Goal: Use online tool/utility: Utilize a website feature to perform a specific function

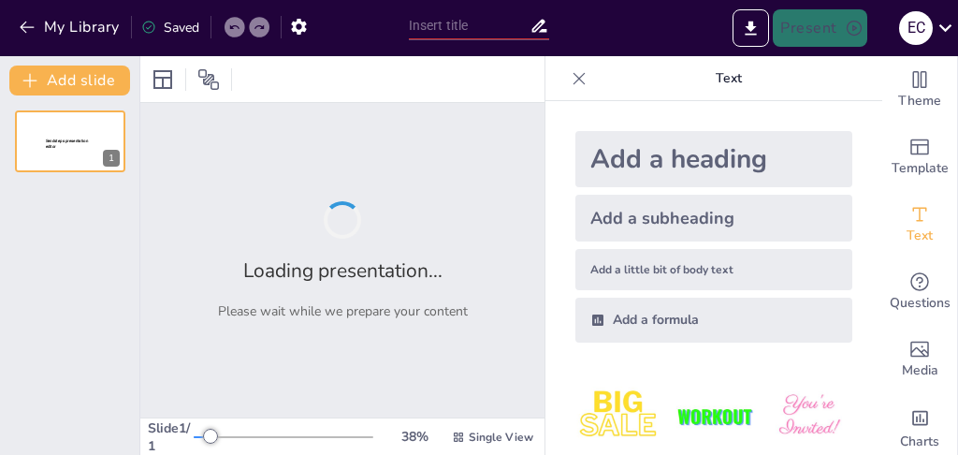
type input "ტრენინგის დაგეგმვის საიდუმლოებები: როგორ მივაღწიოთ საუკეთესო შედეგებს?"
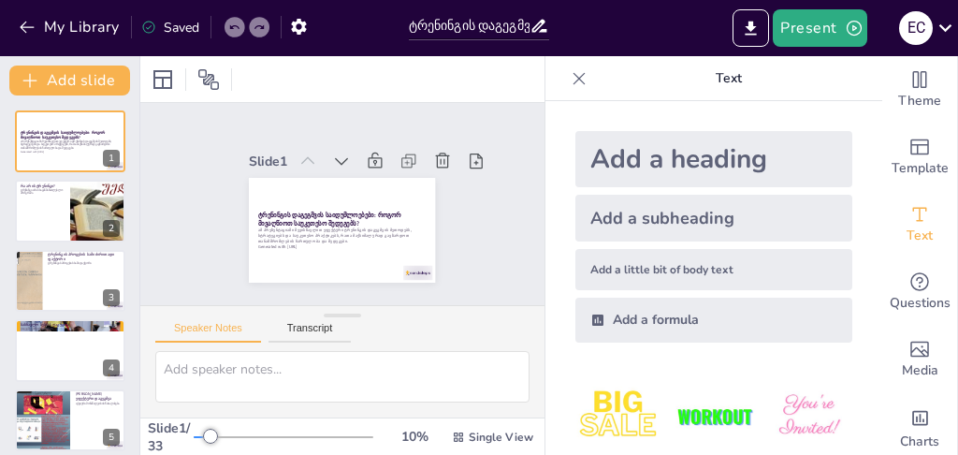
checkbox input "true"
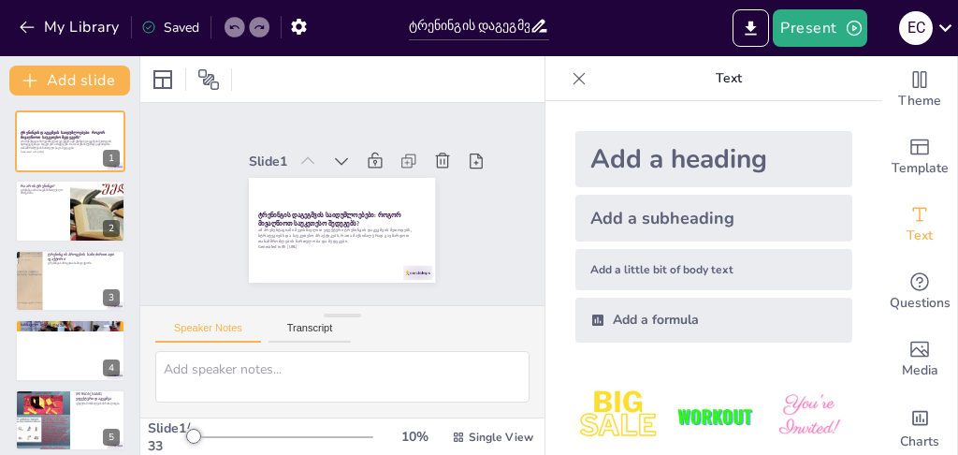
checkbox input "true"
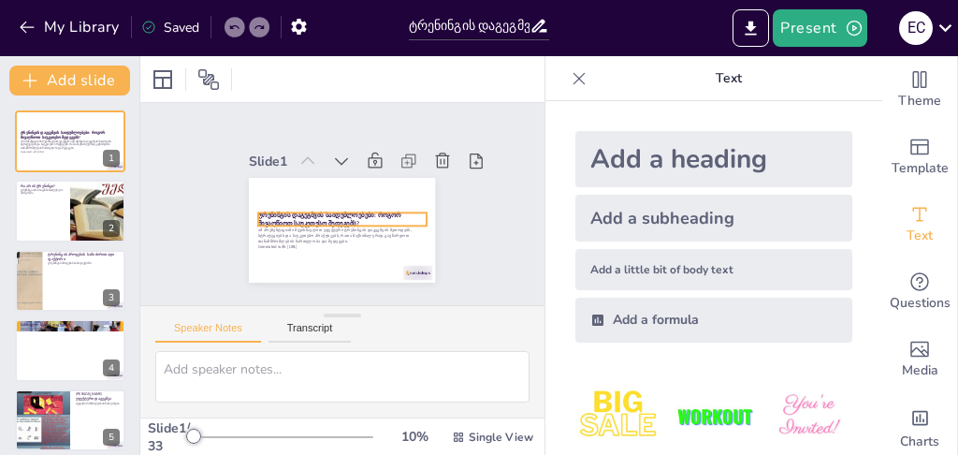
checkbox input "true"
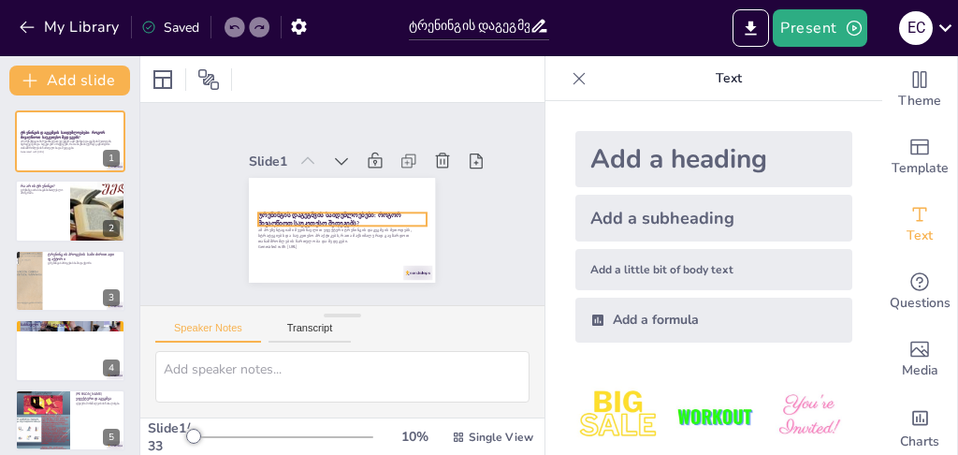
checkbox input "true"
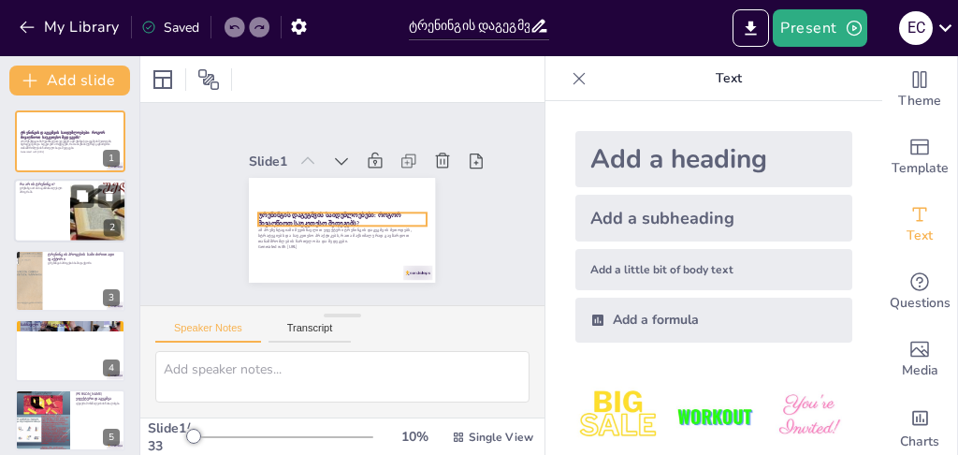
checkbox input "true"
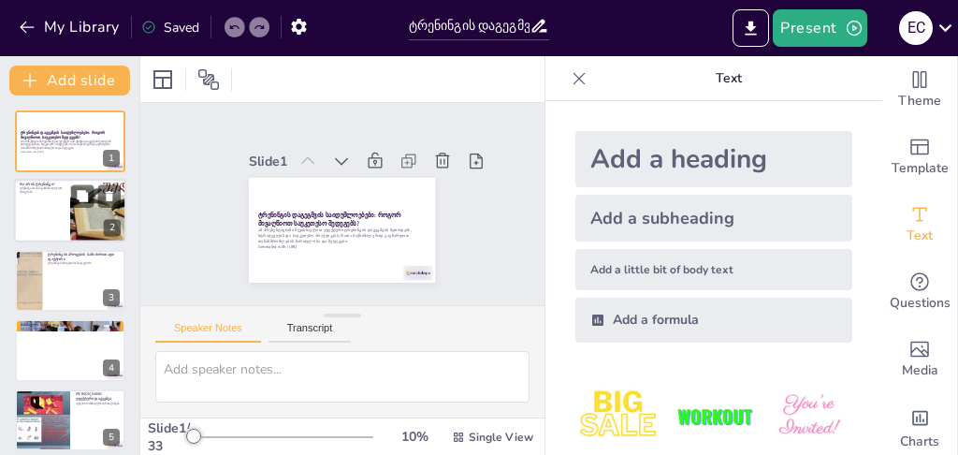
checkbox input "true"
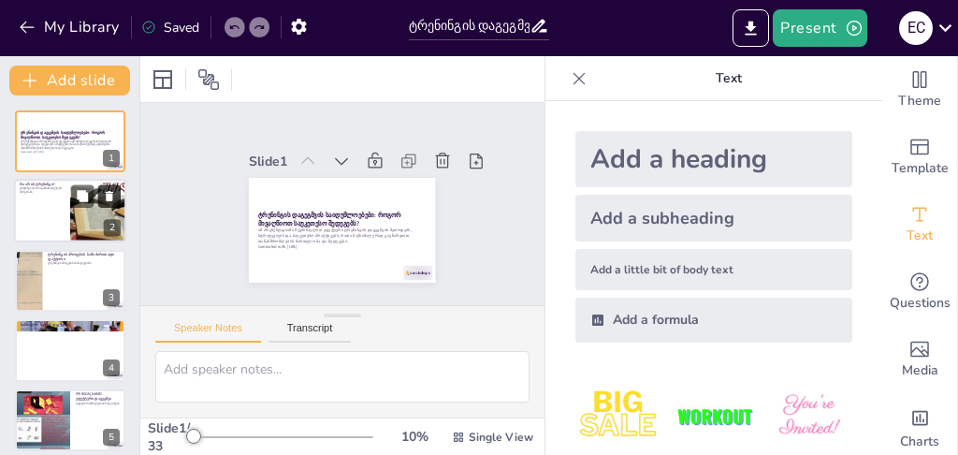
checkbox input "true"
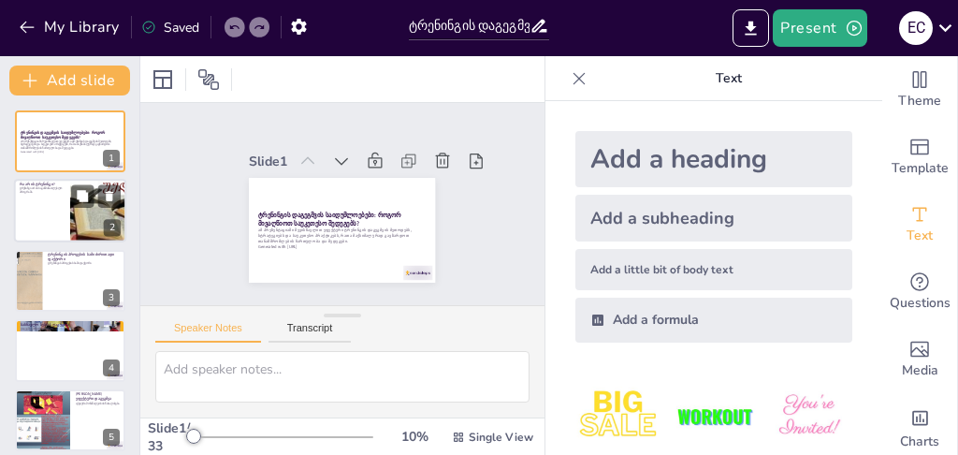
checkbox input "true"
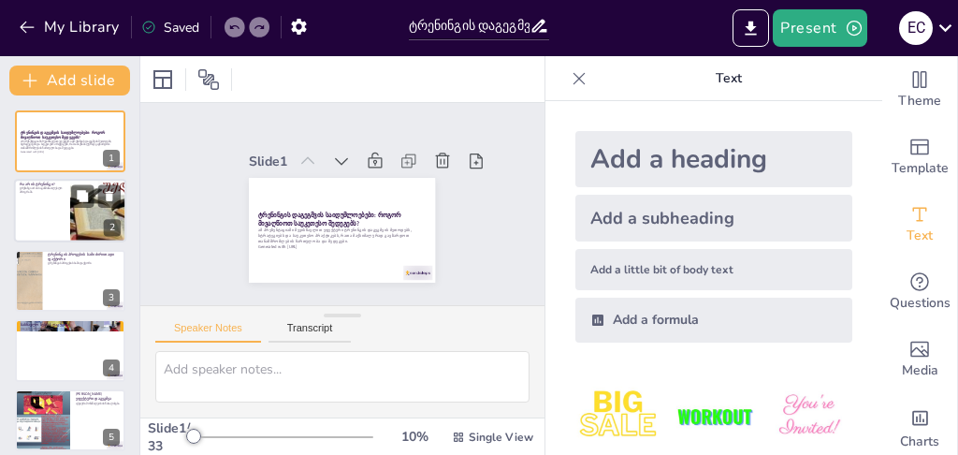
checkbox input "true"
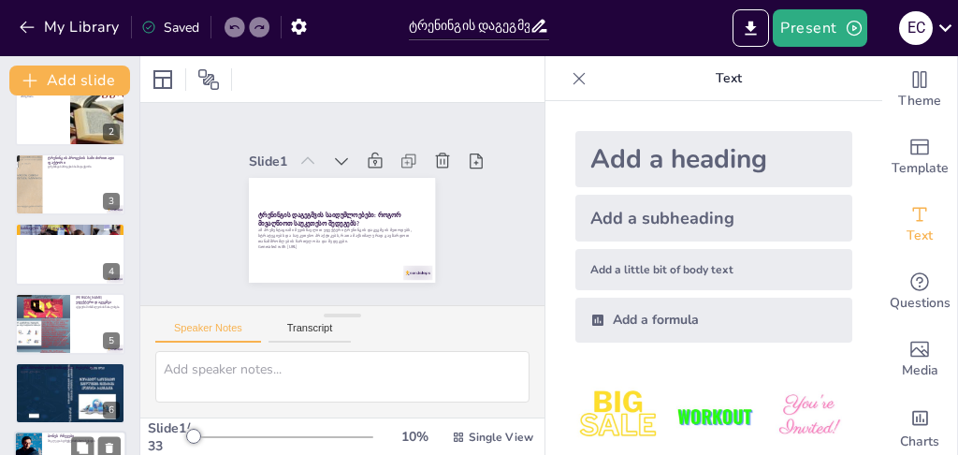
checkbox input "true"
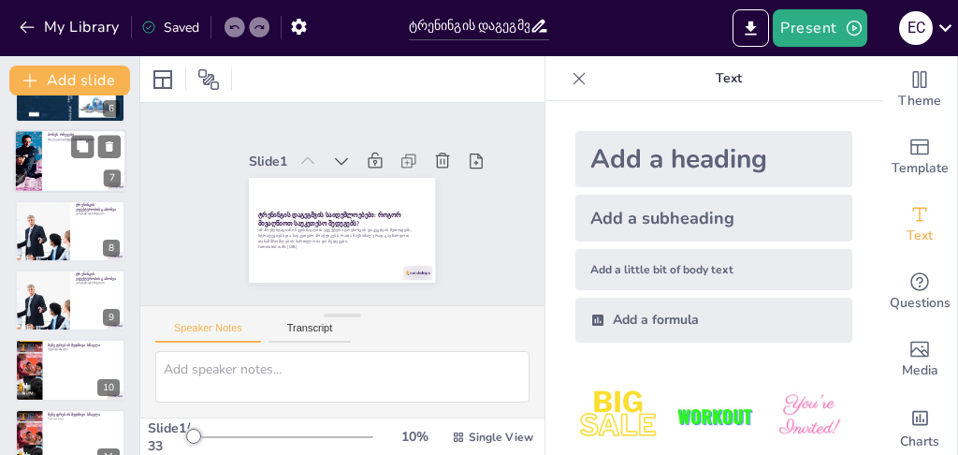
checkbox input "true"
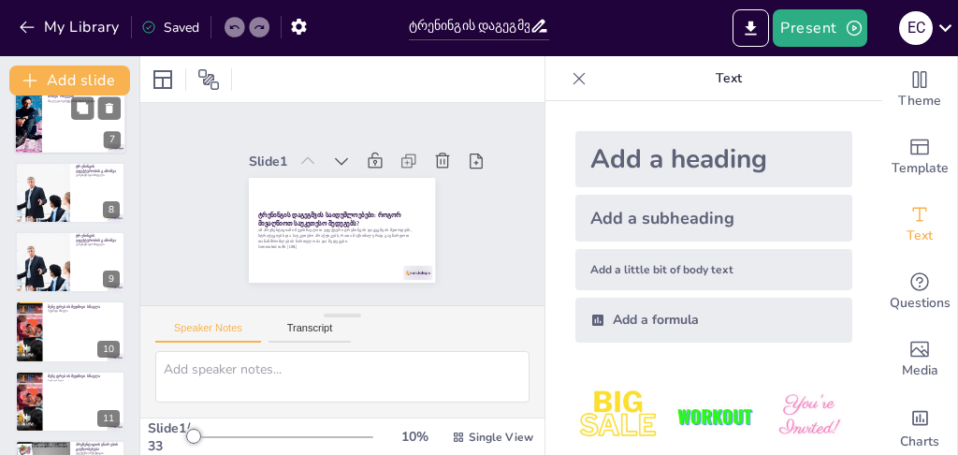
checkbox input "true"
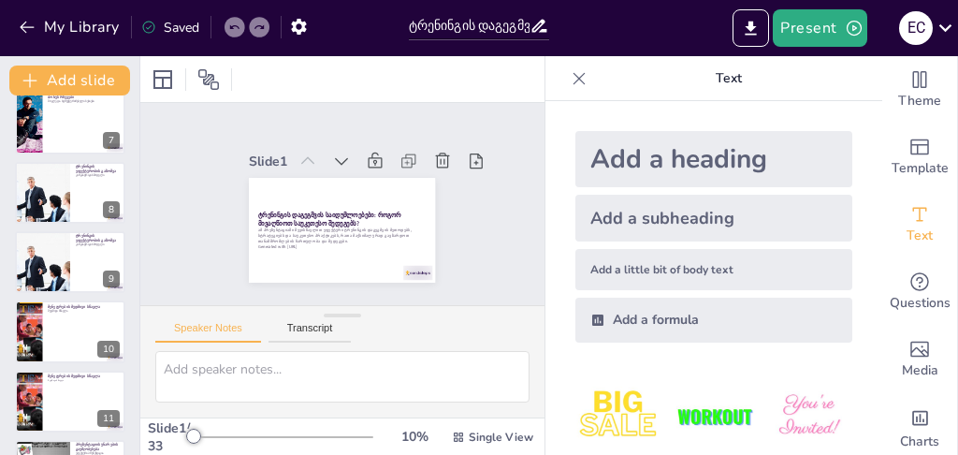
checkbox input "true"
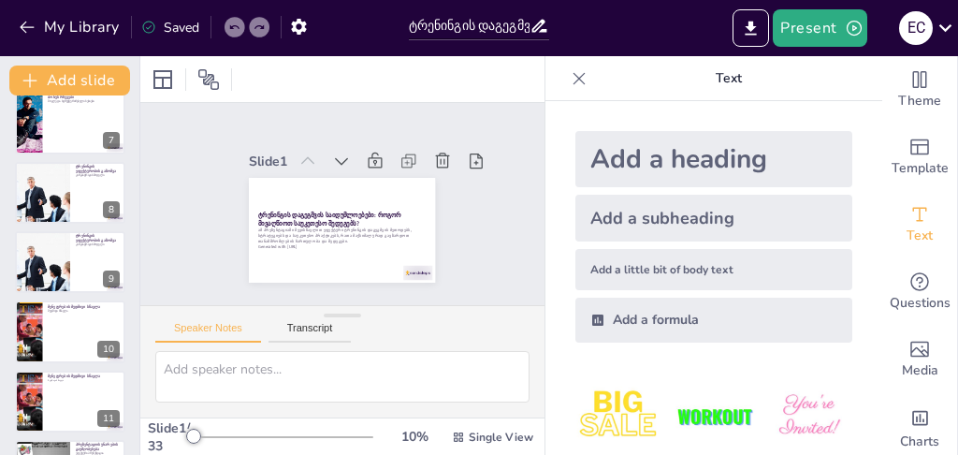
checkbox input "true"
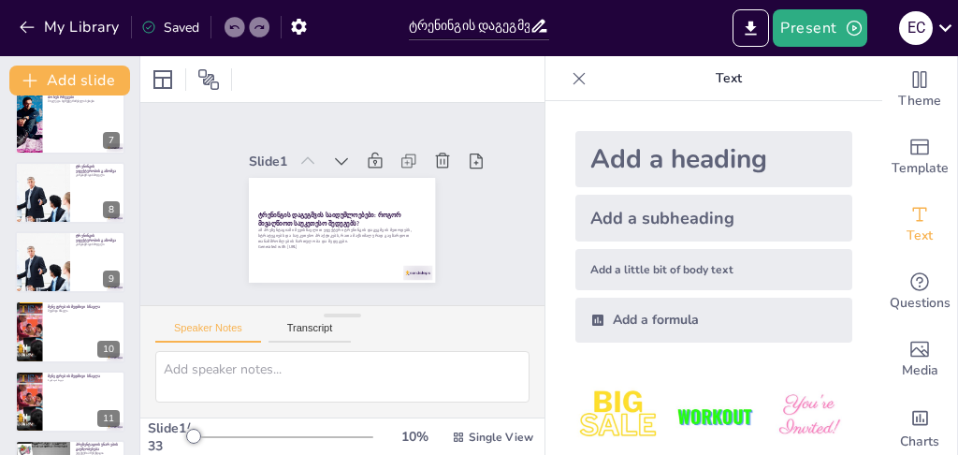
checkbox input "true"
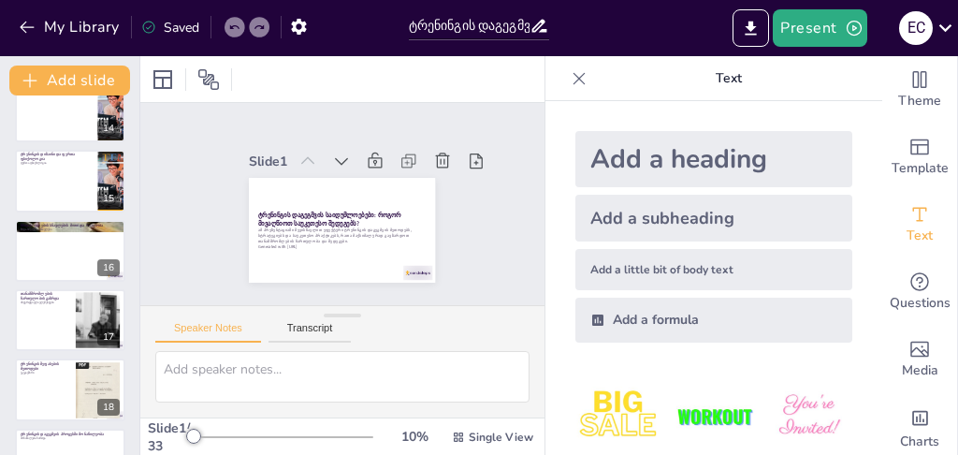
checkbox input "true"
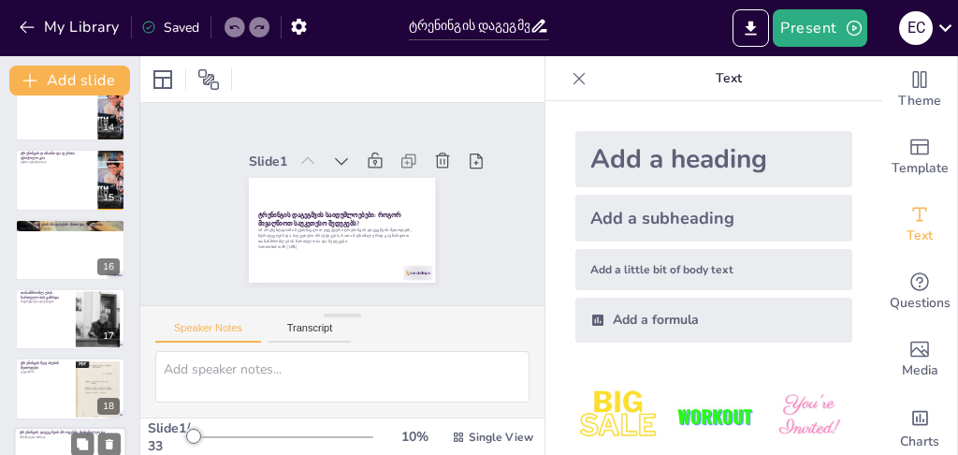
checkbox input "true"
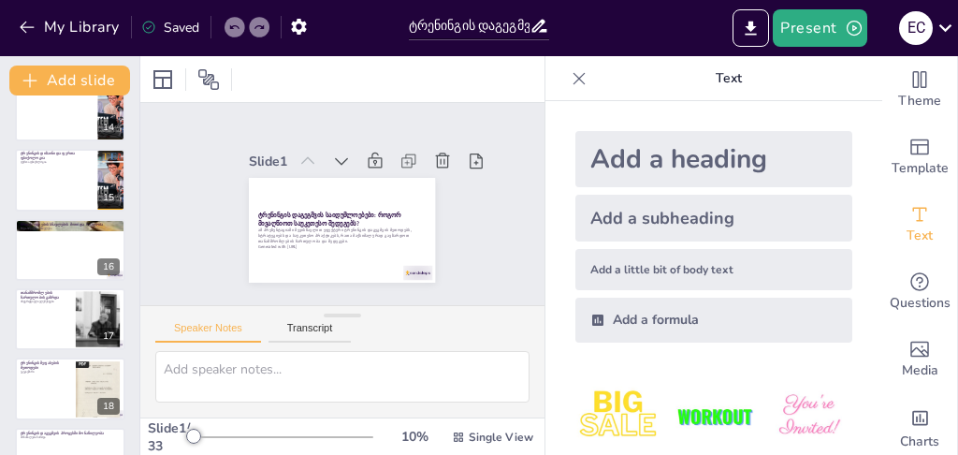
checkbox input "true"
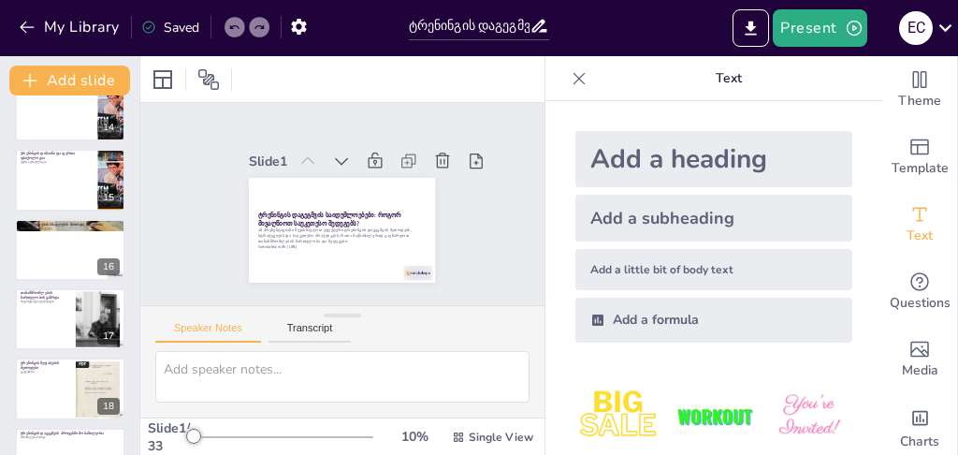
checkbox input "true"
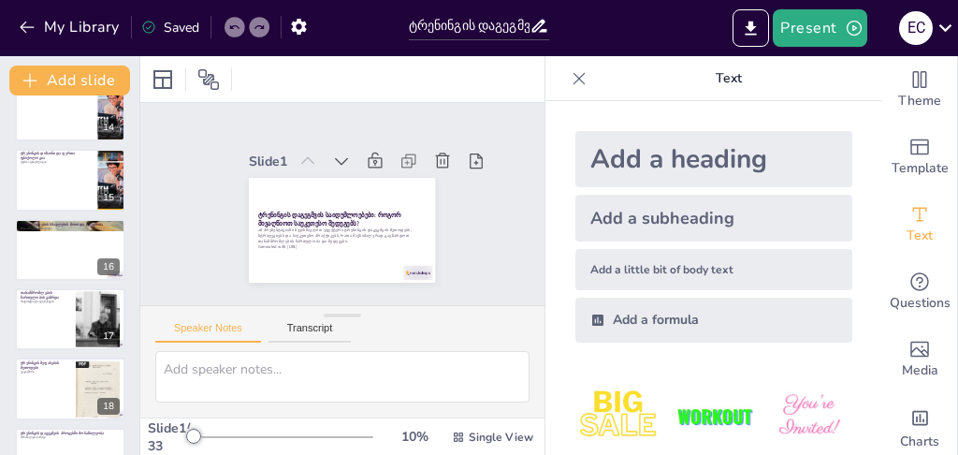
checkbox input "true"
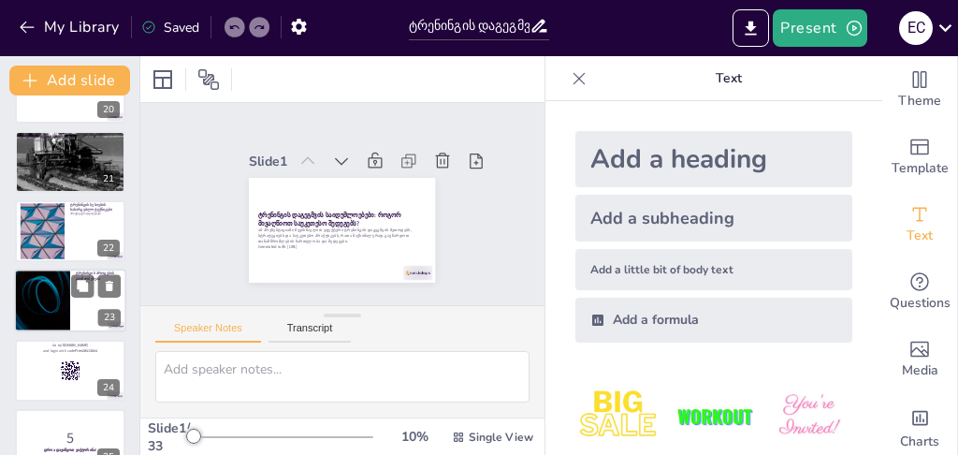
checkbox input "true"
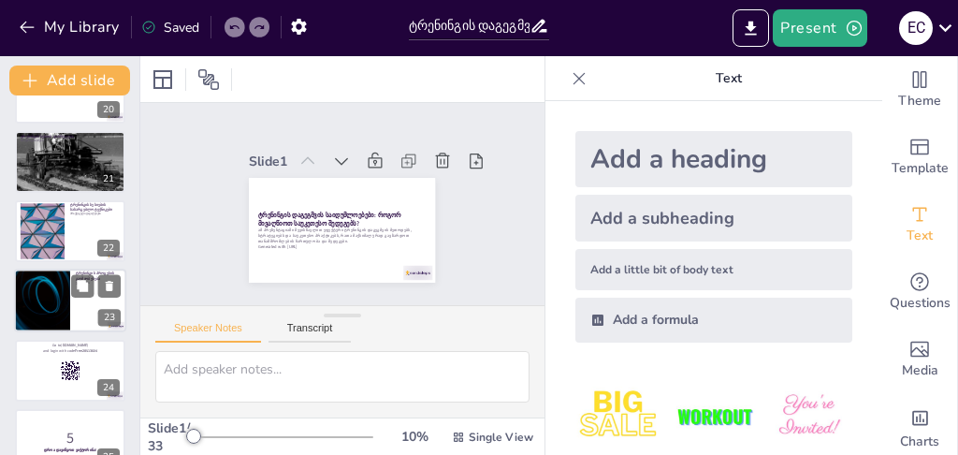
checkbox input "true"
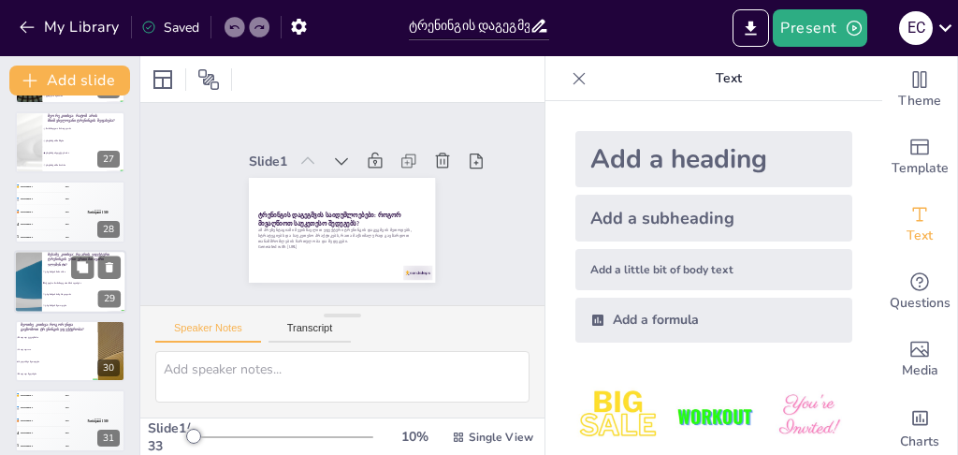
checkbox input "true"
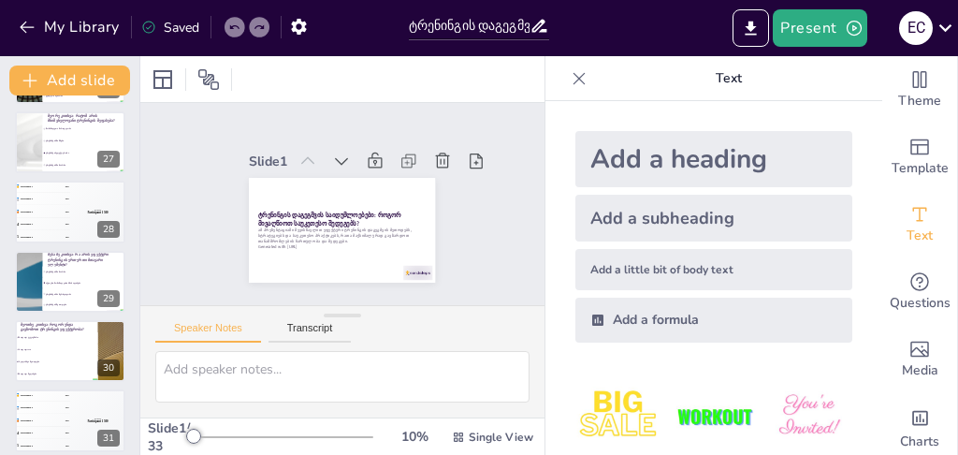
checkbox input "true"
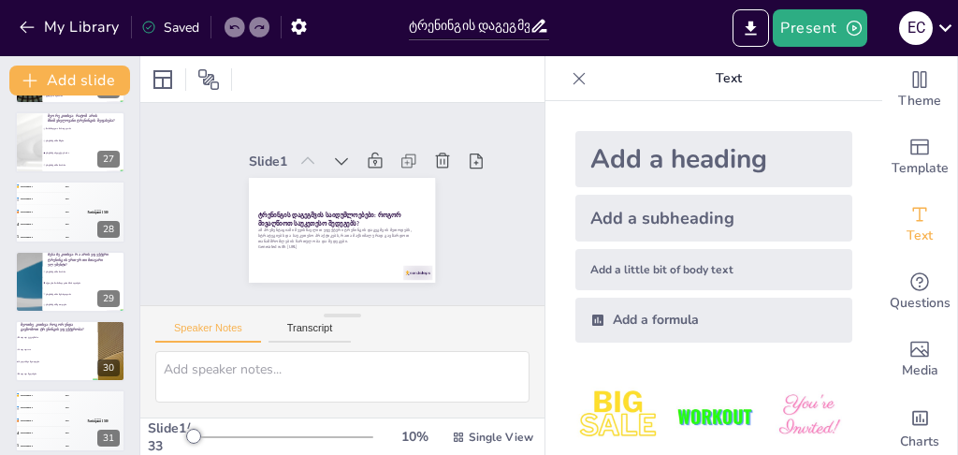
checkbox input "true"
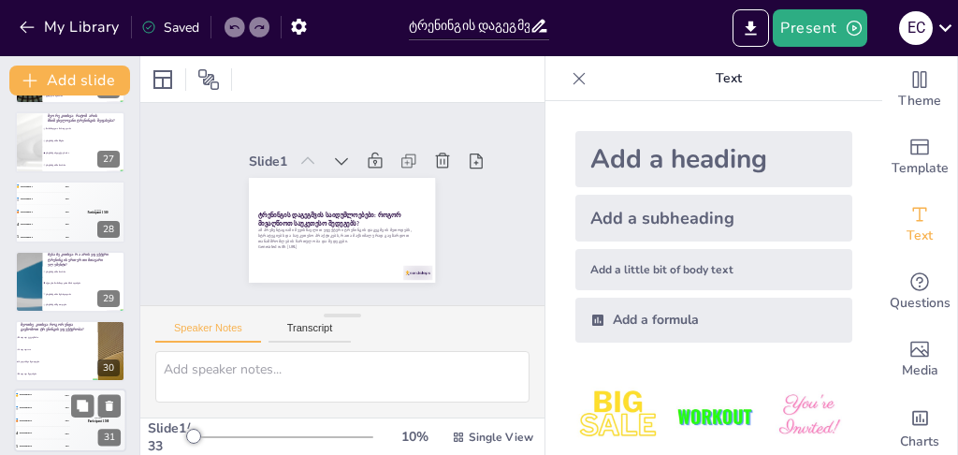
checkbox input "true"
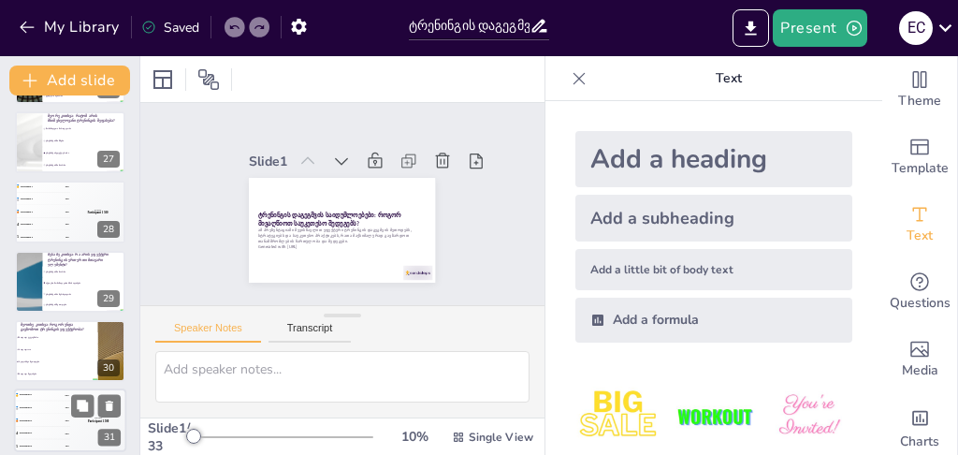
checkbox input "true"
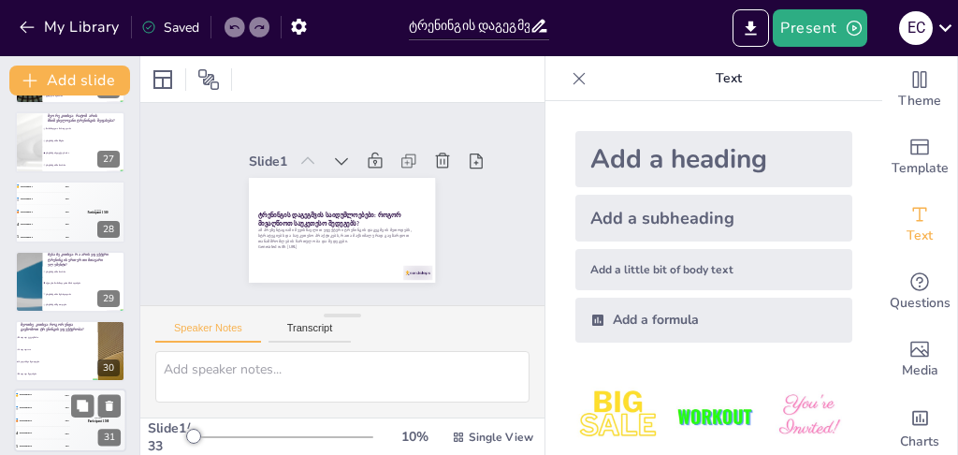
scroll to position [1959, 0]
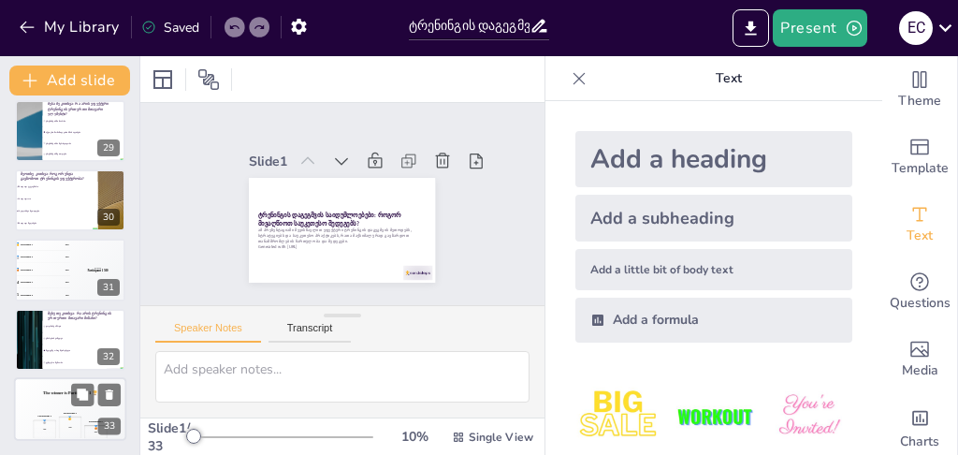
checkbox input "true"
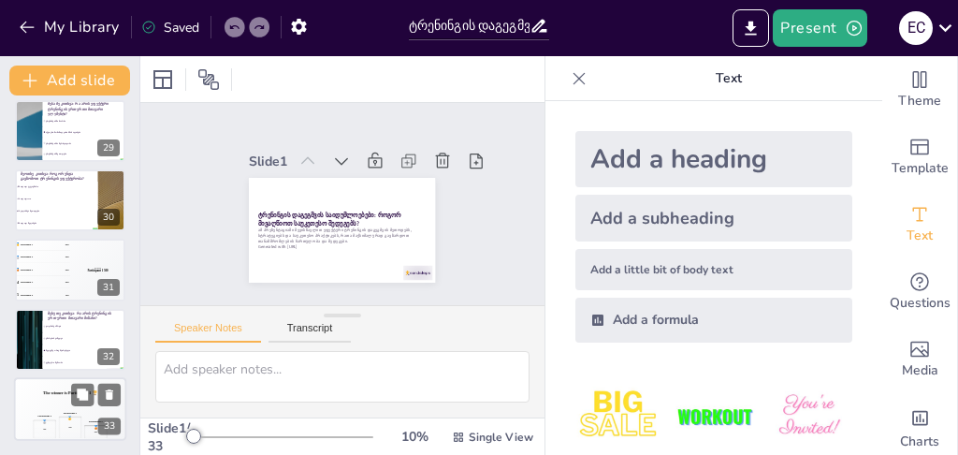
checkbox input "true"
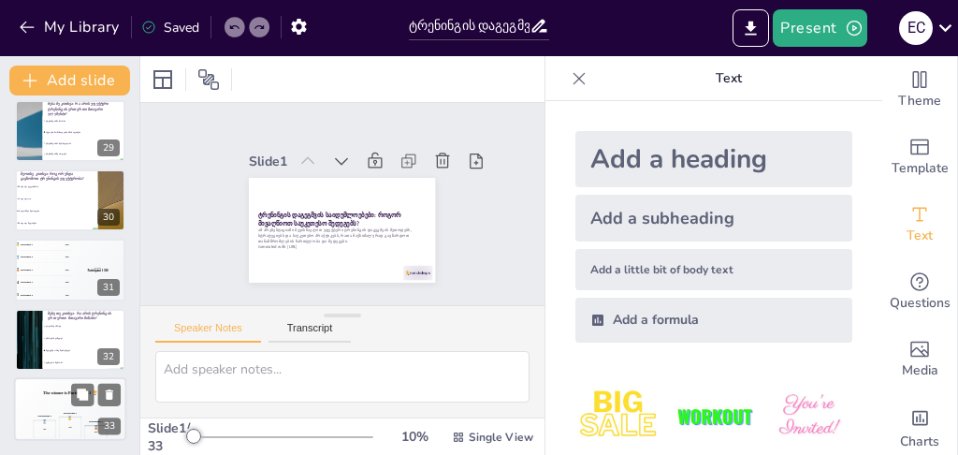
checkbox input "true"
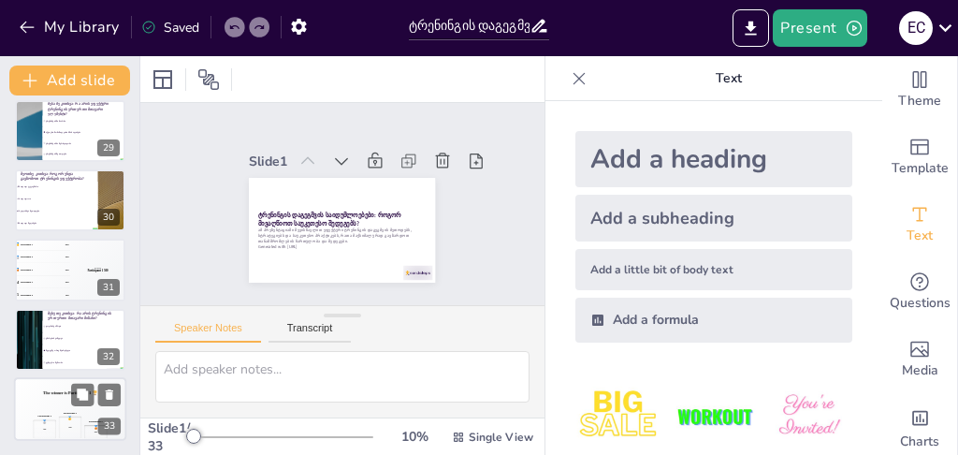
checkbox input "true"
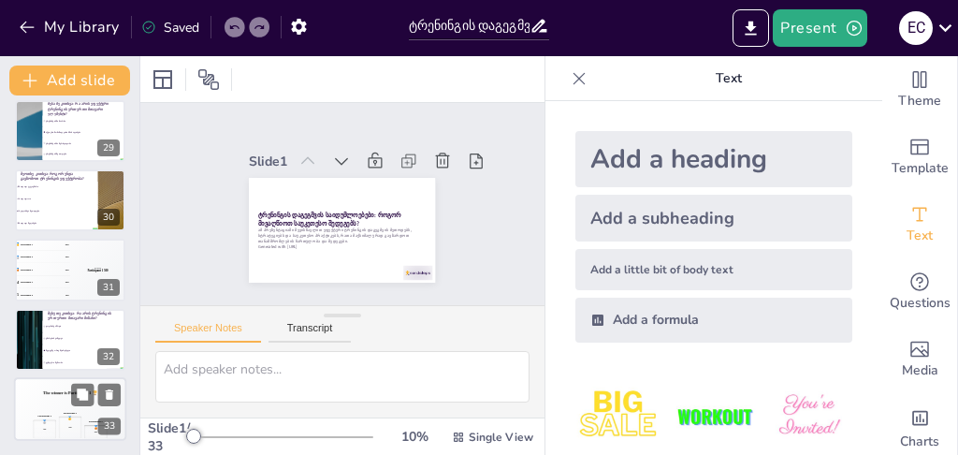
checkbox input "true"
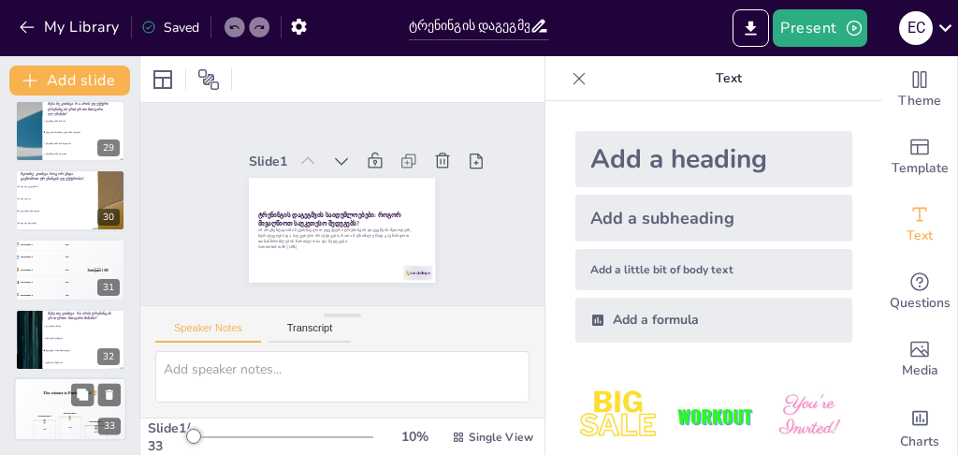
checkbox input "true"
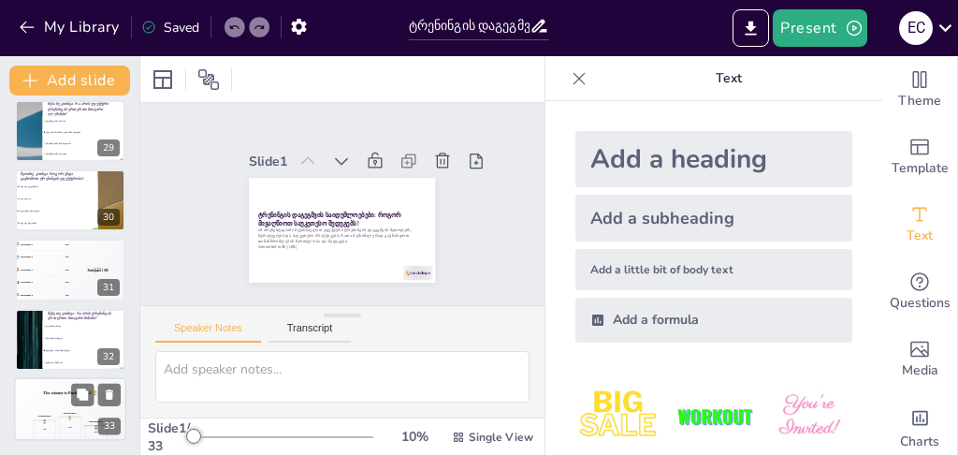
checkbox input "true"
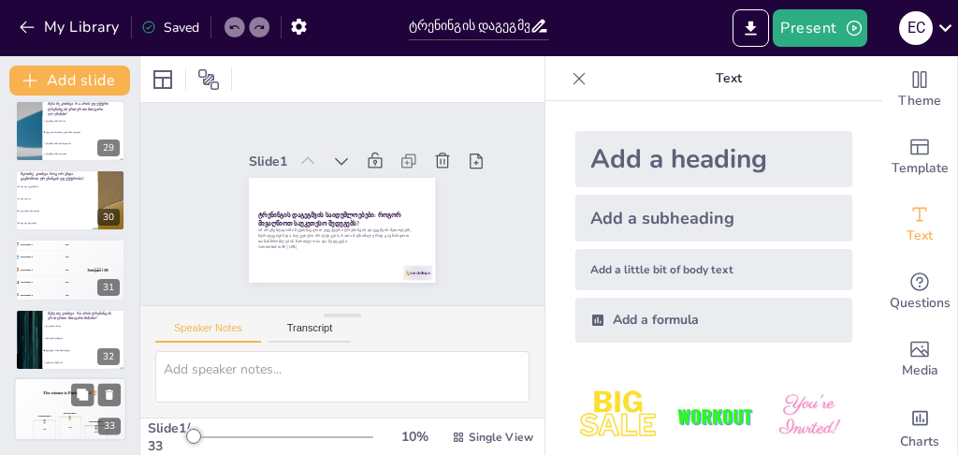
checkbox input "true"
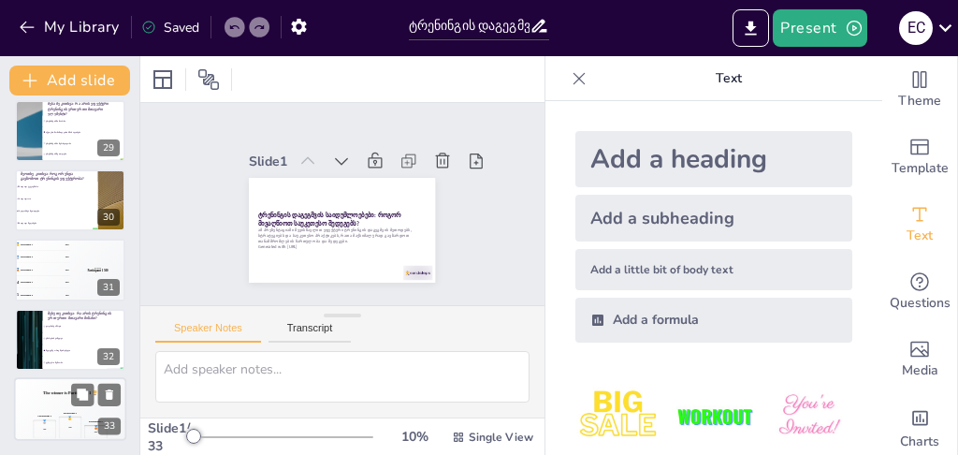
checkbox input "true"
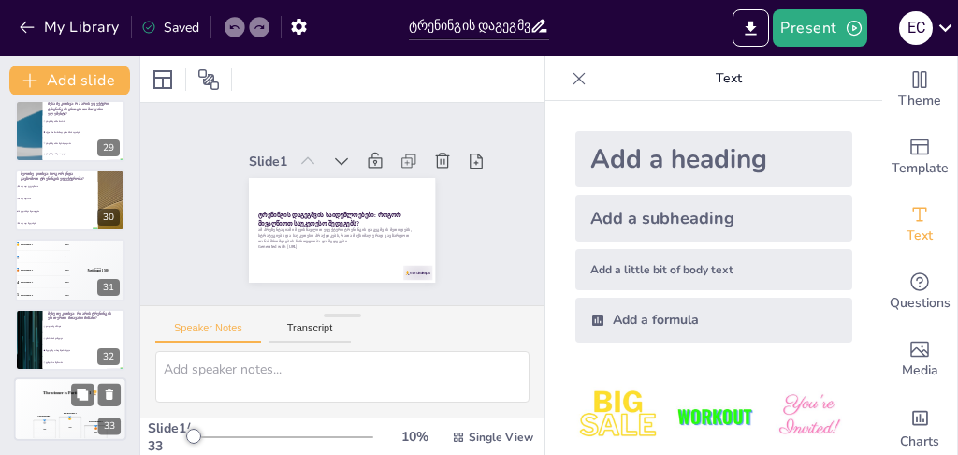
checkbox input "true"
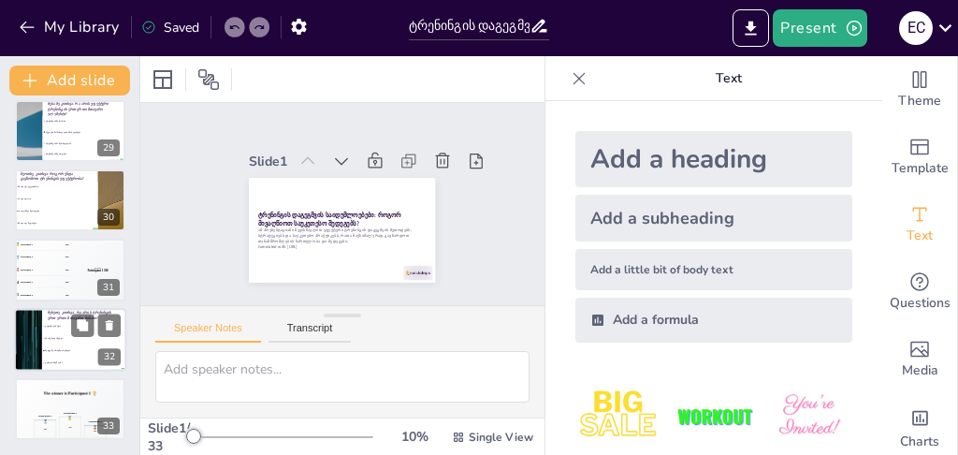
checkbox input "true"
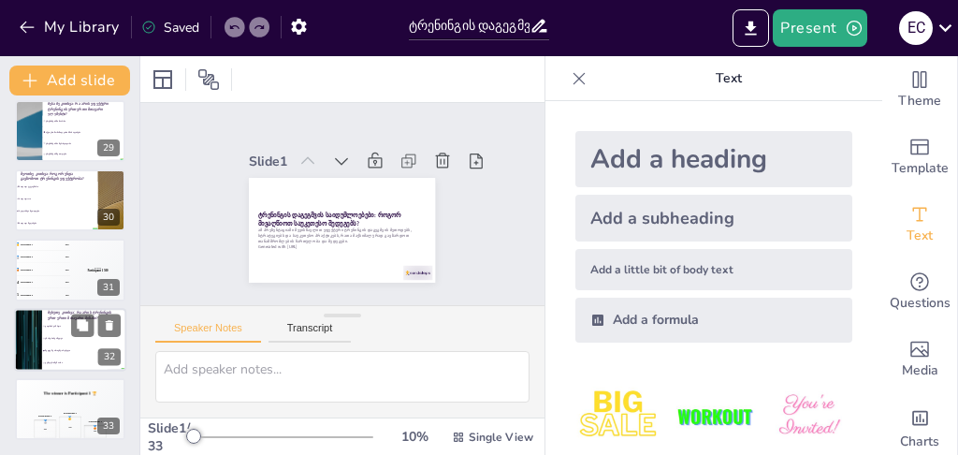
checkbox input "true"
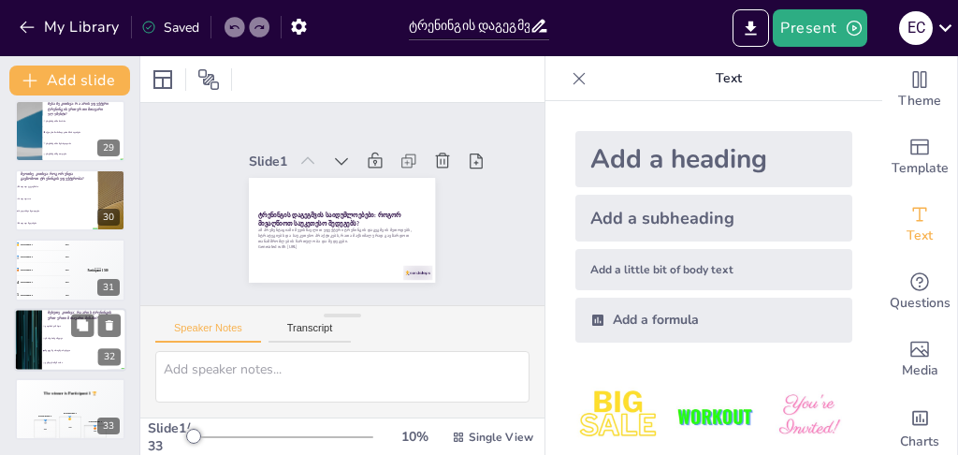
checkbox input "true"
click at [61, 335] on li "უნარების გაწვდვა" at bounding box center [84, 338] width 84 height 12
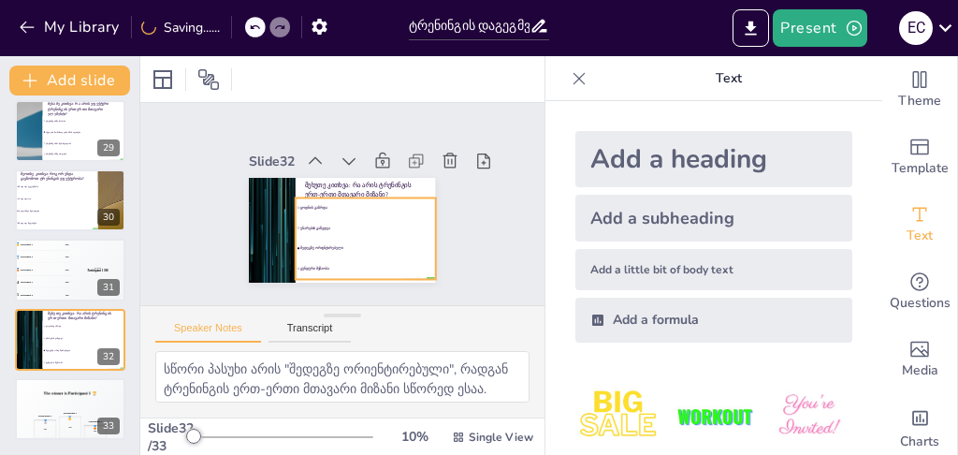
click at [371, 217] on li "უნარების გაწვდვა" at bounding box center [347, 237] width 124 height 98
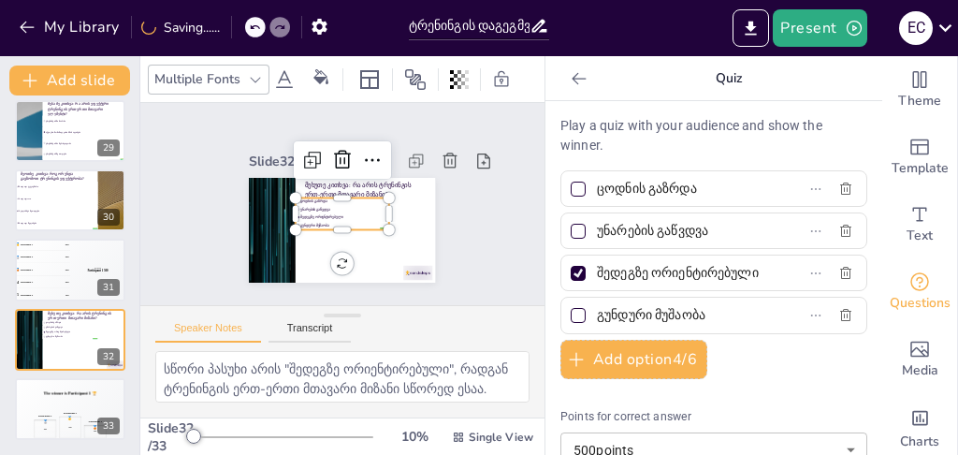
click at [814, 363] on div "Play a quiz with your audience and show the winner. ცოდნის გაზრდა უნარების გაწვ…" at bounding box center [713, 445] width 307 height 659
